Goal: Share content

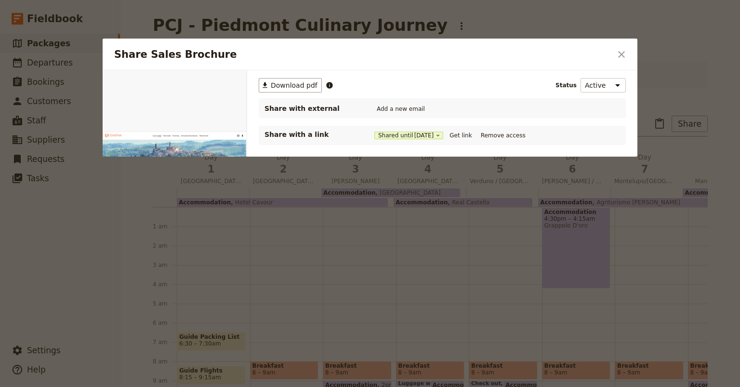
scroll to position [116, 0]
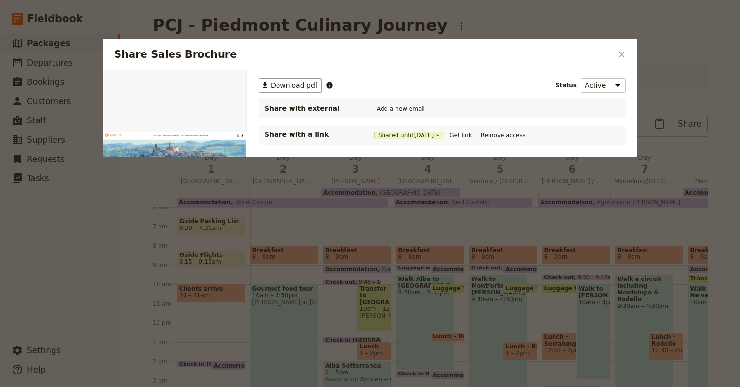
click at [621, 53] on icon "Close dialog" at bounding box center [621, 55] width 12 height 12
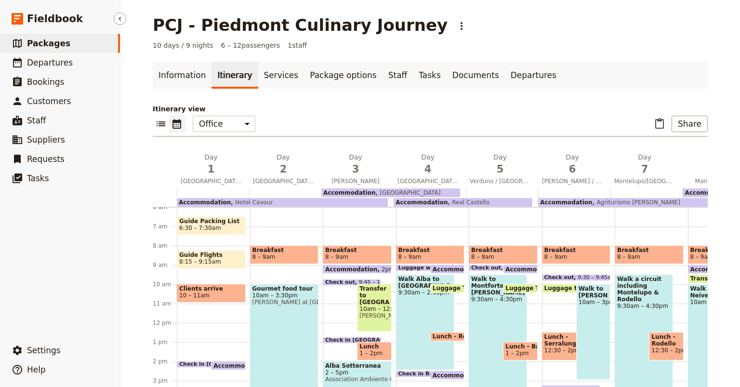
click at [49, 45] on span "Packages" at bounding box center [48, 44] width 43 height 10
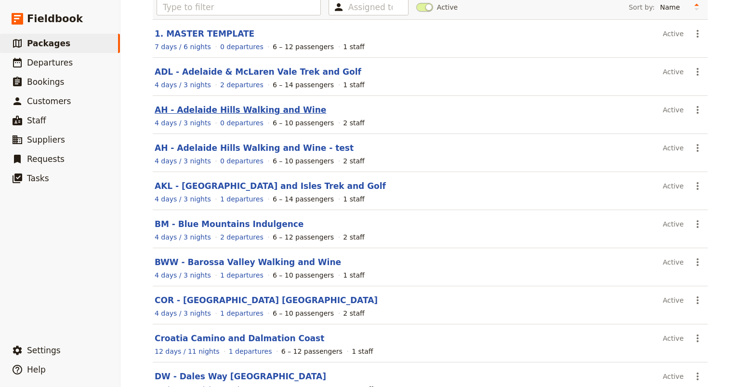
scroll to position [131, 0]
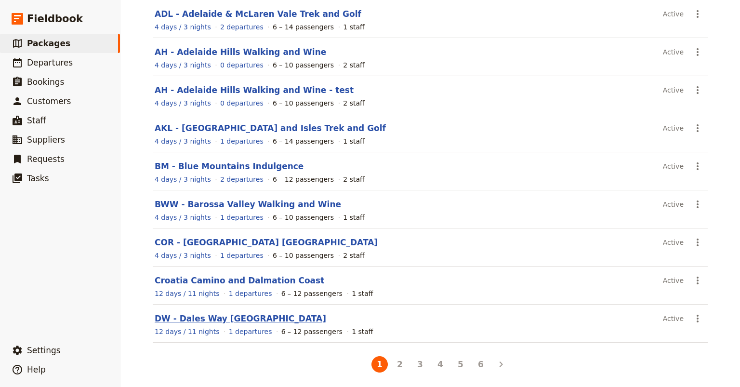
click at [199, 316] on link "DW - Dales Way [GEOGRAPHIC_DATA]" at bounding box center [240, 318] width 171 height 10
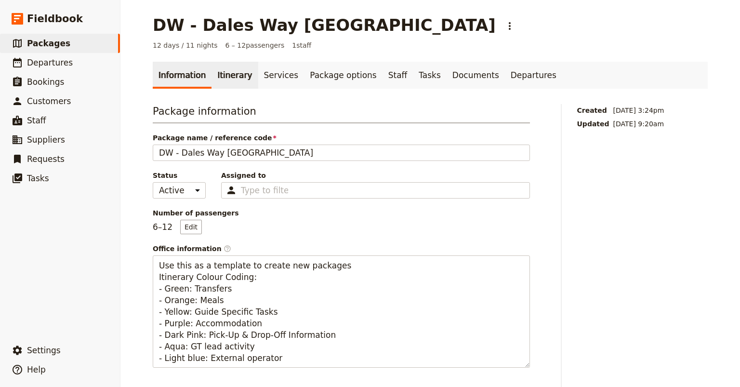
click at [223, 78] on link "Itinerary" at bounding box center [234, 75] width 46 height 27
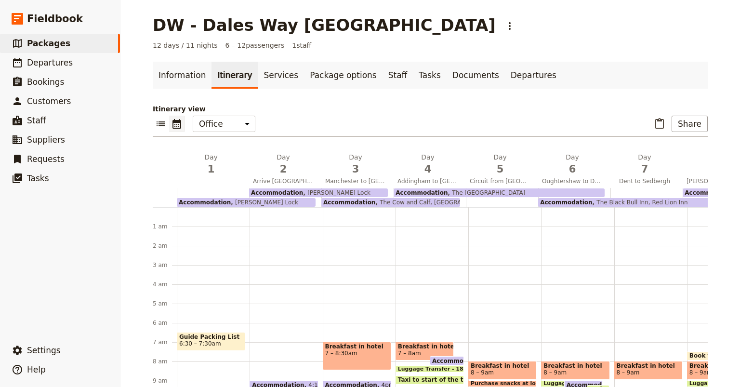
scroll to position [116, 0]
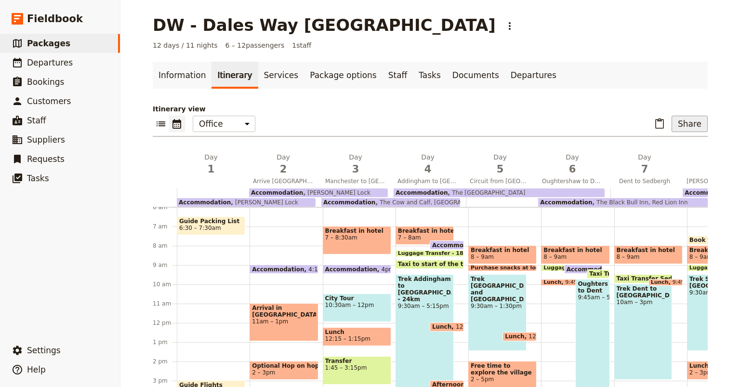
click at [689, 125] on button "Share" at bounding box center [689, 124] width 36 height 16
click at [665, 172] on span "Sales Brochure" at bounding box center [657, 172] width 51 height 10
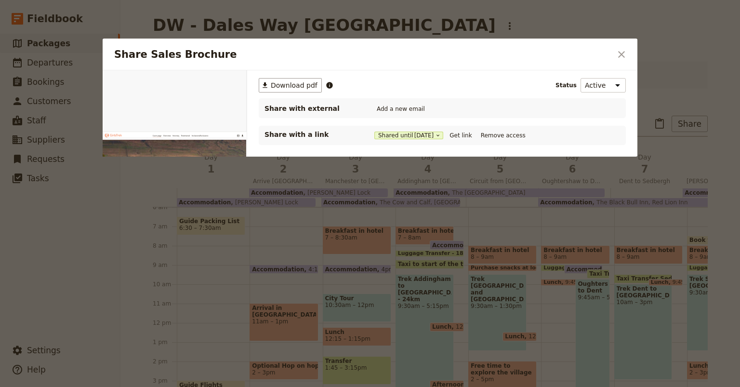
scroll to position [0, 0]
click at [468, 135] on button "Get link" at bounding box center [460, 135] width 27 height 11
click at [624, 53] on icon "Close dialog" at bounding box center [621, 55] width 12 height 12
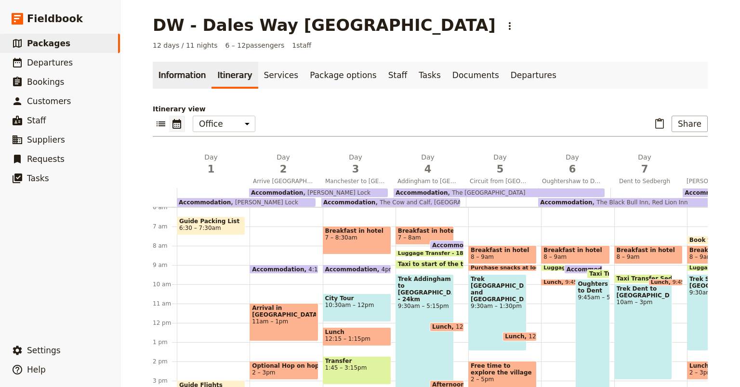
click at [173, 75] on link "Information" at bounding box center [182, 75] width 59 height 27
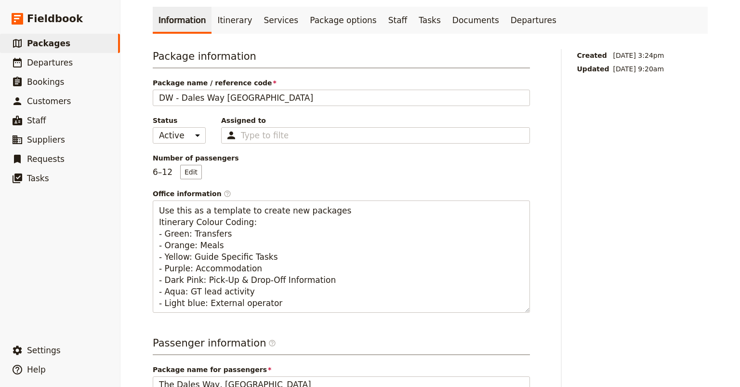
scroll to position [52, 0]
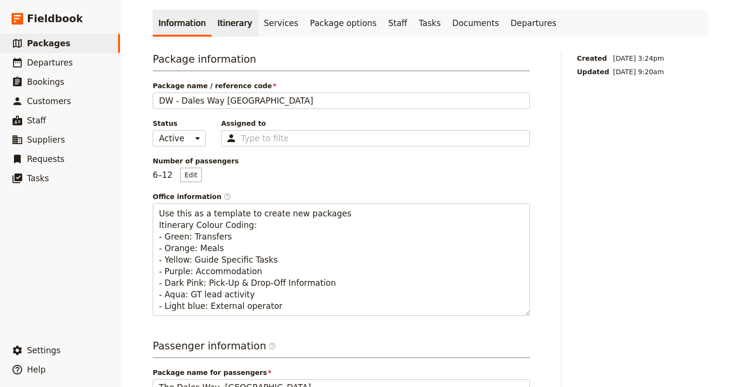
click at [221, 26] on link "Itinerary" at bounding box center [234, 23] width 46 height 27
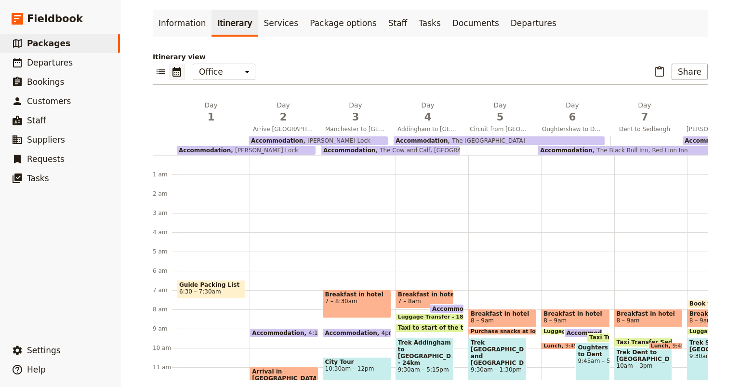
scroll to position [116, 0]
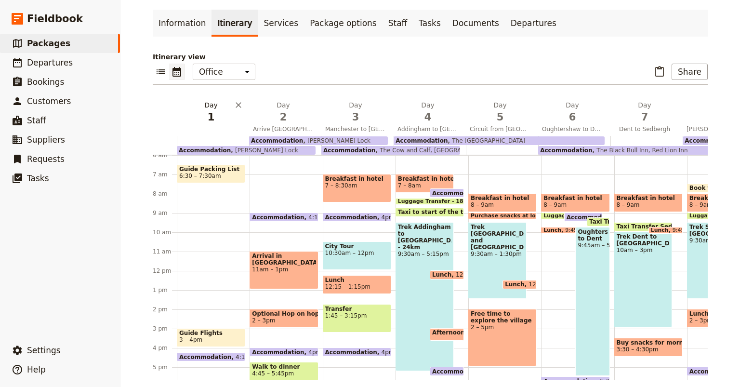
click at [222, 127] on button "Day 1" at bounding box center [213, 114] width 72 height 28
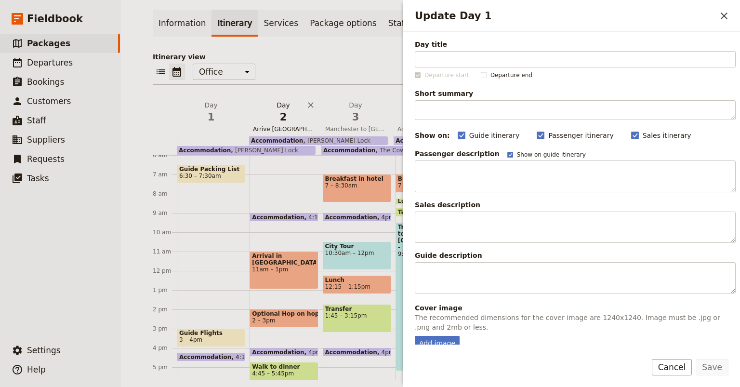
click at [268, 114] on span "2" at bounding box center [283, 117] width 61 height 14
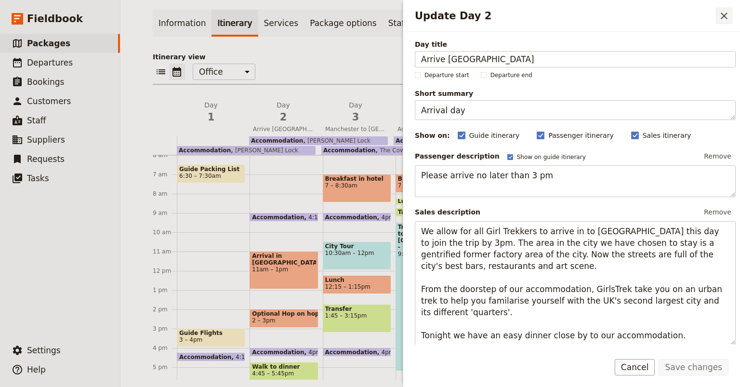
click at [723, 16] on icon "Close drawer" at bounding box center [724, 16] width 12 height 12
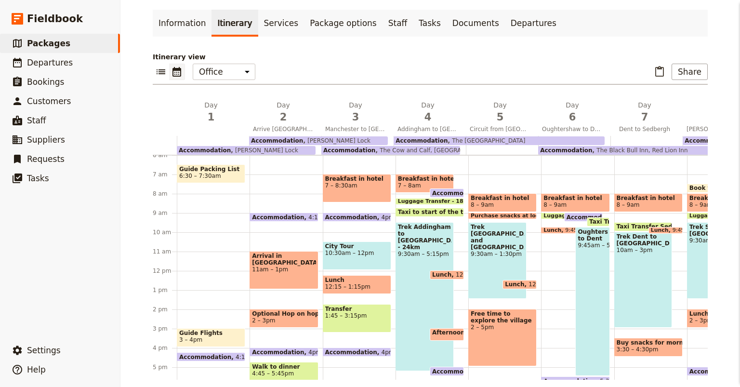
scroll to position [0, 0]
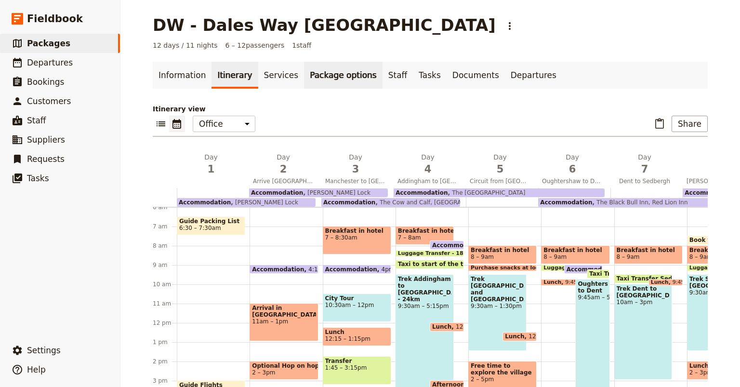
click at [311, 75] on link "Package options" at bounding box center [343, 75] width 78 height 27
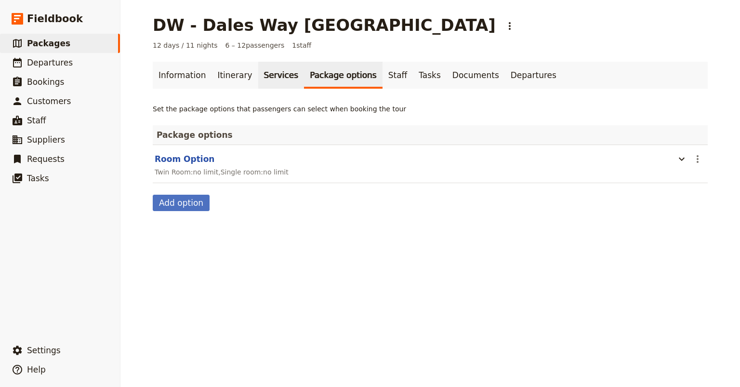
click at [265, 76] on link "Services" at bounding box center [281, 75] width 46 height 27
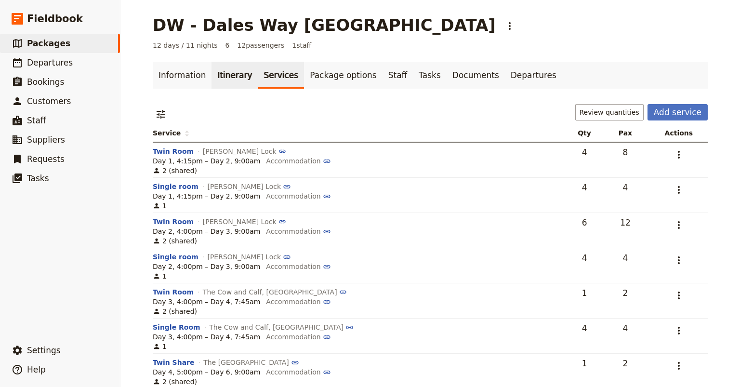
click at [222, 77] on link "Itinerary" at bounding box center [234, 75] width 46 height 27
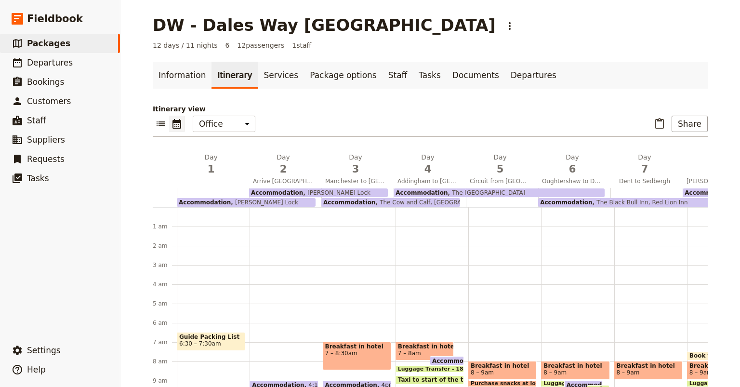
scroll to position [116, 0]
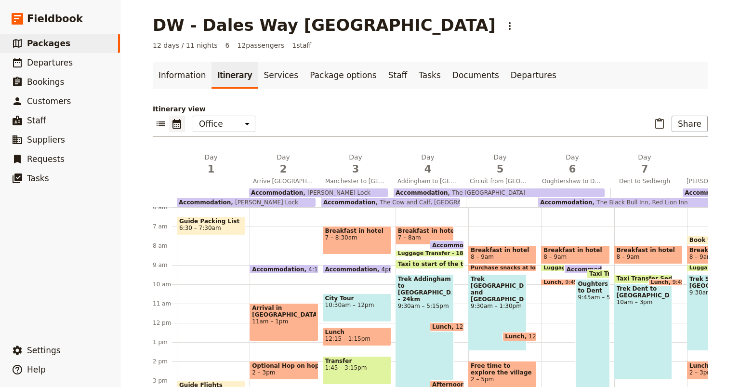
click at [194, 46] on span "12 days / 11 nights" at bounding box center [185, 45] width 65 height 10
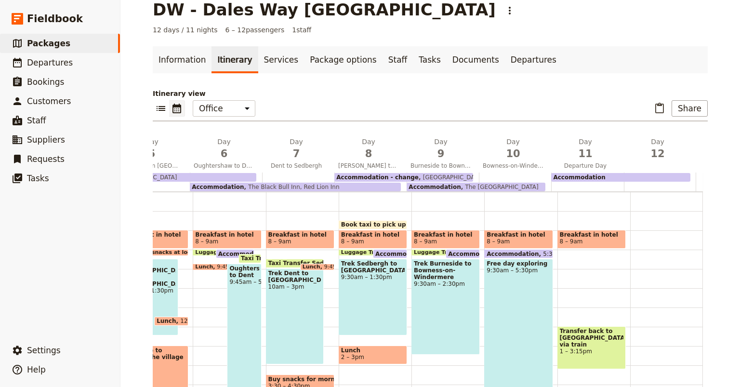
scroll to position [14, 0]
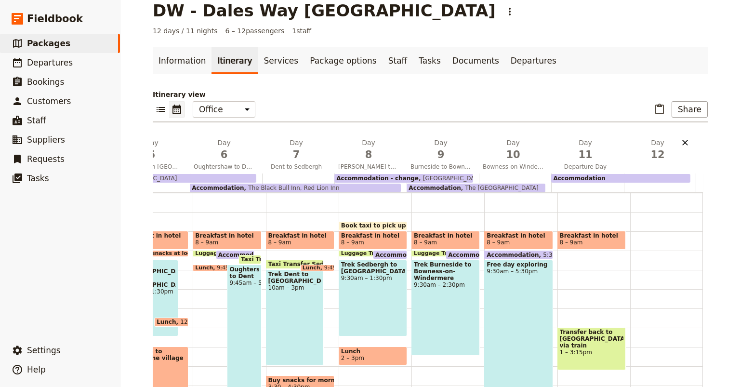
click at [682, 142] on icon "Delete day undefined" at bounding box center [685, 143] width 6 height 6
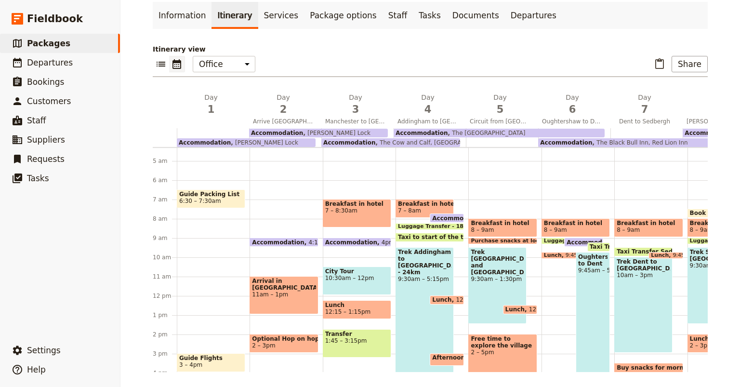
scroll to position [79, 0]
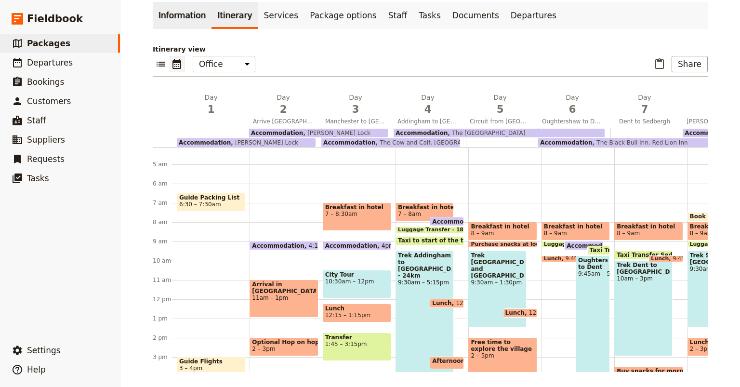
click at [173, 22] on link "Information" at bounding box center [182, 15] width 59 height 27
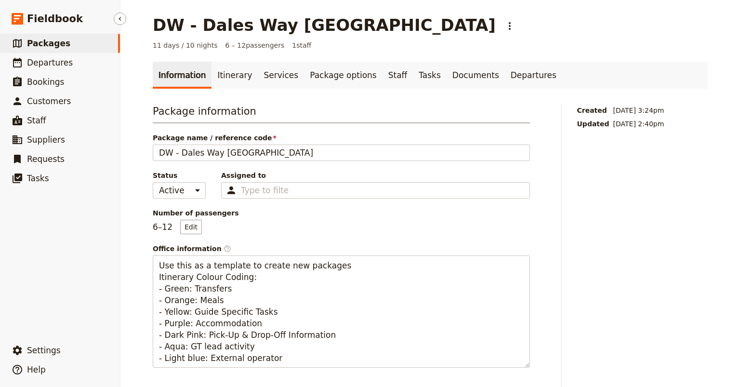
click at [45, 43] on span "Packages" at bounding box center [48, 44] width 43 height 10
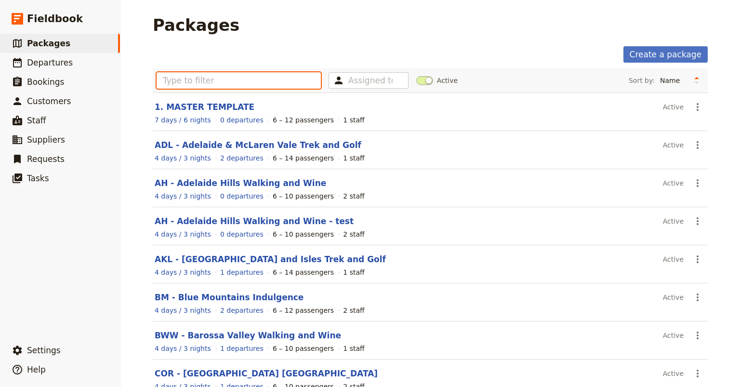
click at [164, 83] on input "text" at bounding box center [239, 80] width 164 height 16
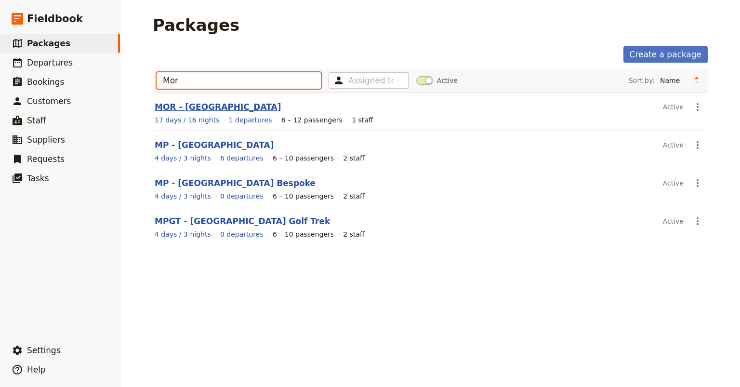
type input "Mor"
click at [192, 107] on link "MOR - [GEOGRAPHIC_DATA]" at bounding box center [218, 107] width 126 height 10
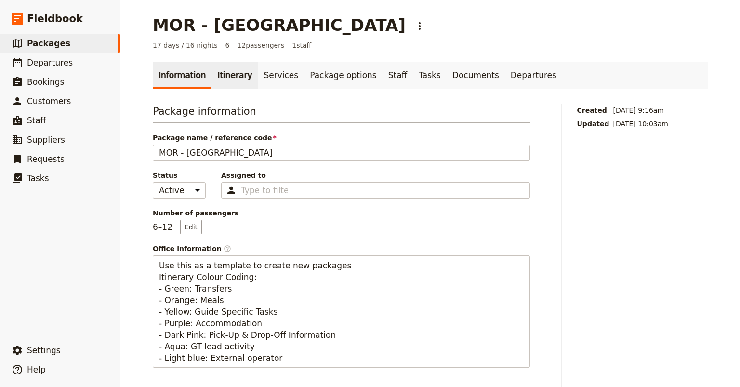
click at [222, 74] on link "Itinerary" at bounding box center [234, 75] width 46 height 27
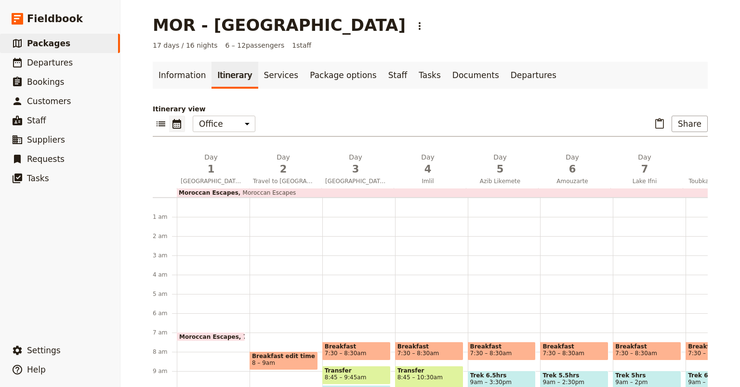
scroll to position [48, 0]
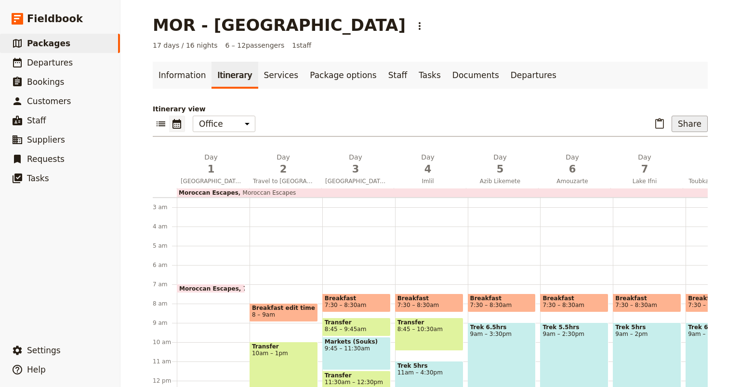
click at [687, 122] on button "Share" at bounding box center [689, 124] width 36 height 16
click at [666, 170] on span "Sales Brochure" at bounding box center [657, 172] width 51 height 10
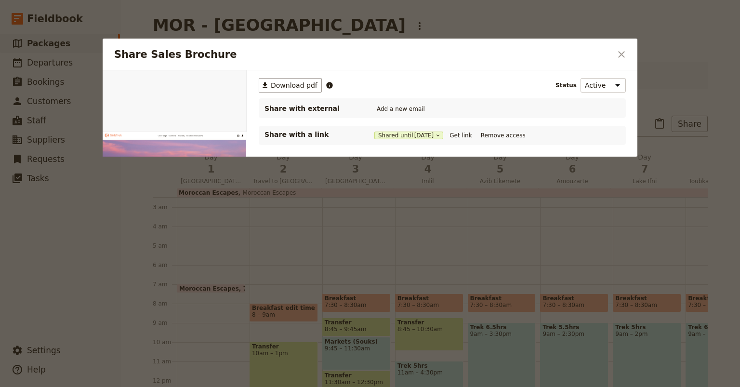
scroll to position [0, 0]
click at [460, 132] on button "Get link" at bounding box center [460, 135] width 27 height 11
click at [620, 54] on icon "Close dialog" at bounding box center [621, 55] width 12 height 12
